Goal: Transaction & Acquisition: Subscribe to service/newsletter

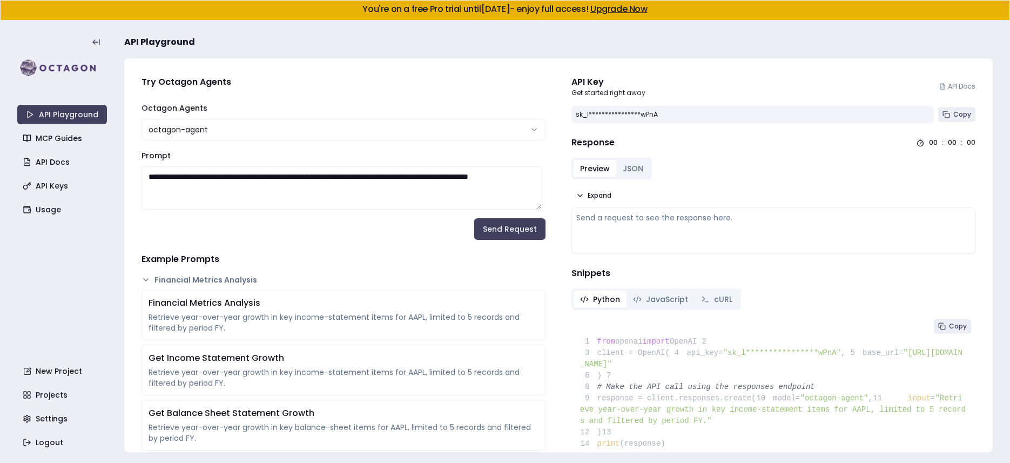
click at [16, 39] on section "**********" at bounding box center [505, 242] width 1010 height 442
click at [47, 55] on div at bounding box center [62, 55] width 90 height 48
